Goal: Transaction & Acquisition: Download file/media

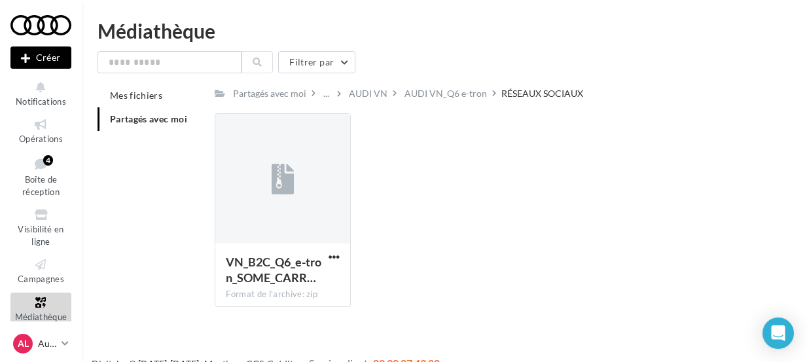
scroll to position [20, 0]
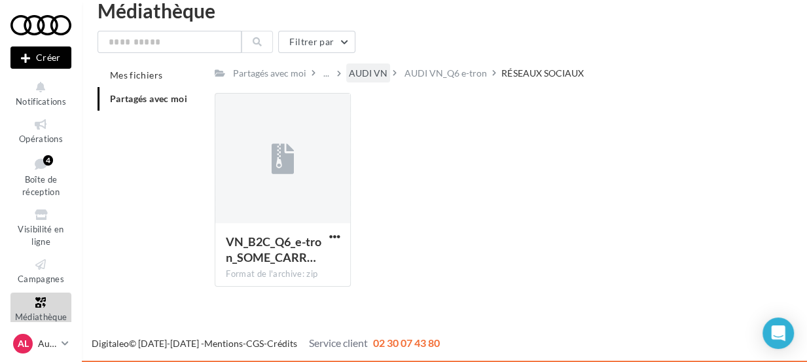
click at [365, 71] on div "AUDI VN" at bounding box center [368, 73] width 39 height 13
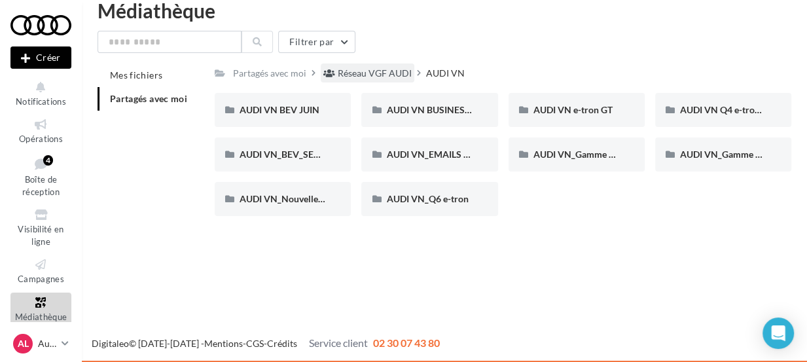
click at [375, 70] on div "Réseau VGF AUDI" at bounding box center [375, 73] width 74 height 13
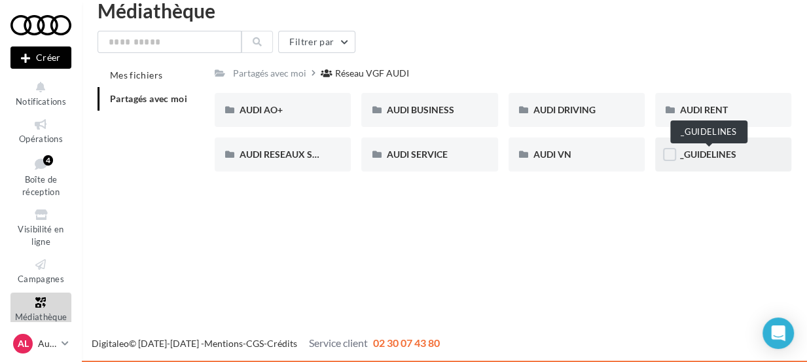
click at [692, 159] on span "_GUIDELINES" at bounding box center [708, 154] width 56 height 11
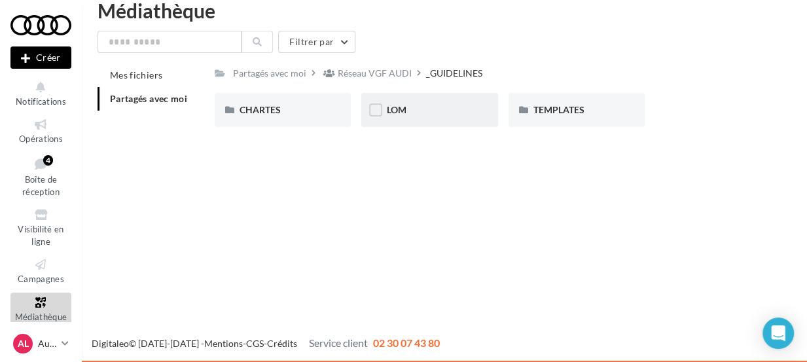
click at [449, 109] on div "LOM" at bounding box center [429, 109] width 86 height 13
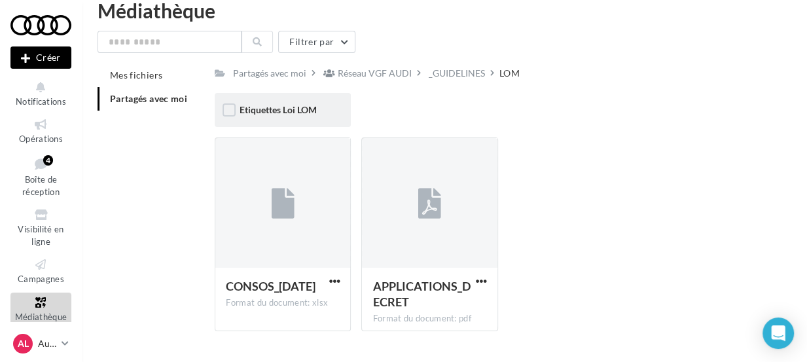
click at [319, 111] on div "Etiquettes Loi LOM" at bounding box center [283, 109] width 86 height 13
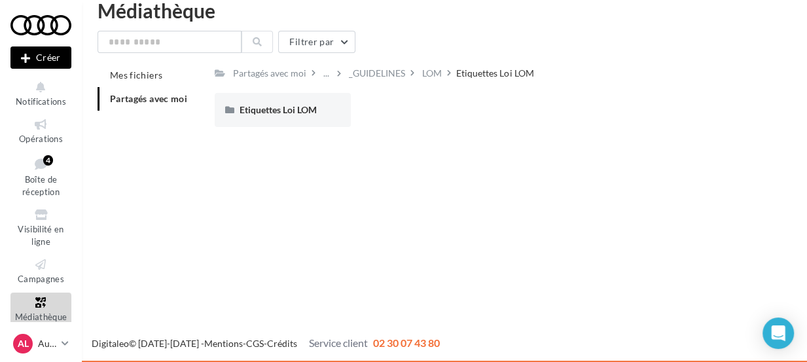
click at [319, 111] on div "Etiquettes Loi LOM" at bounding box center [283, 109] width 86 height 13
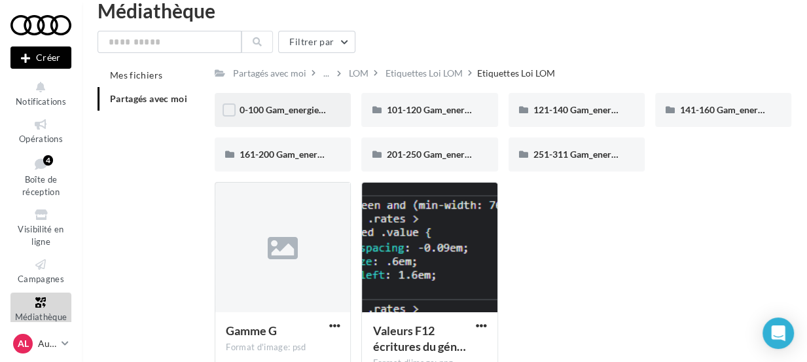
click at [316, 117] on div "0-100 Gam_energie_A-WHT_RVB_PNG_1080PX" at bounding box center [283, 110] width 136 height 34
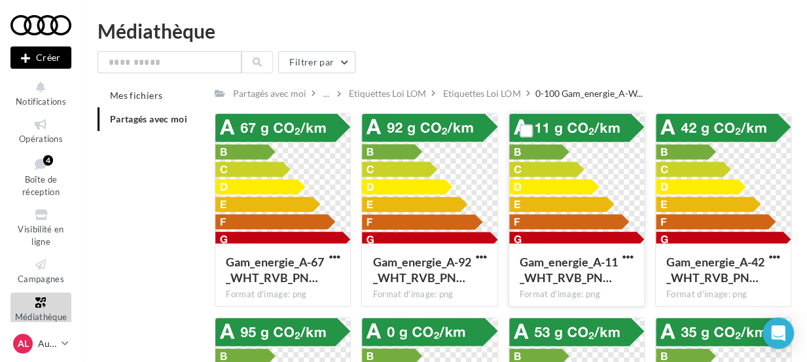
scroll to position [236, 0]
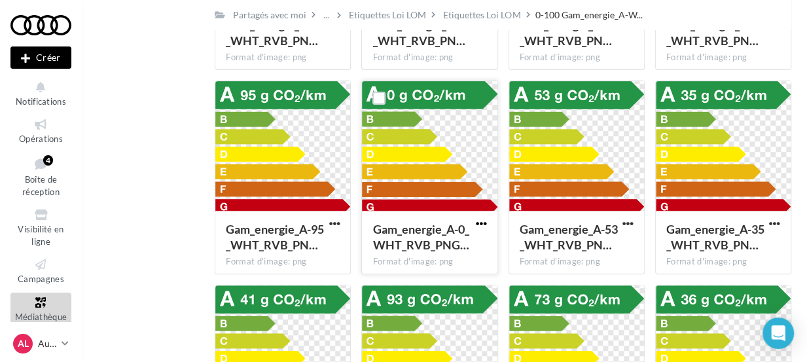
click at [481, 225] on span "button" at bounding box center [481, 223] width 11 height 11
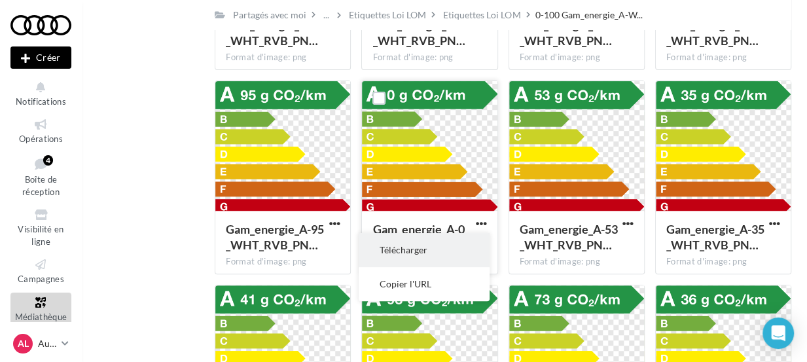
click at [414, 256] on button "Télécharger" at bounding box center [424, 250] width 131 height 34
